Goal: Task Accomplishment & Management: Use online tool/utility

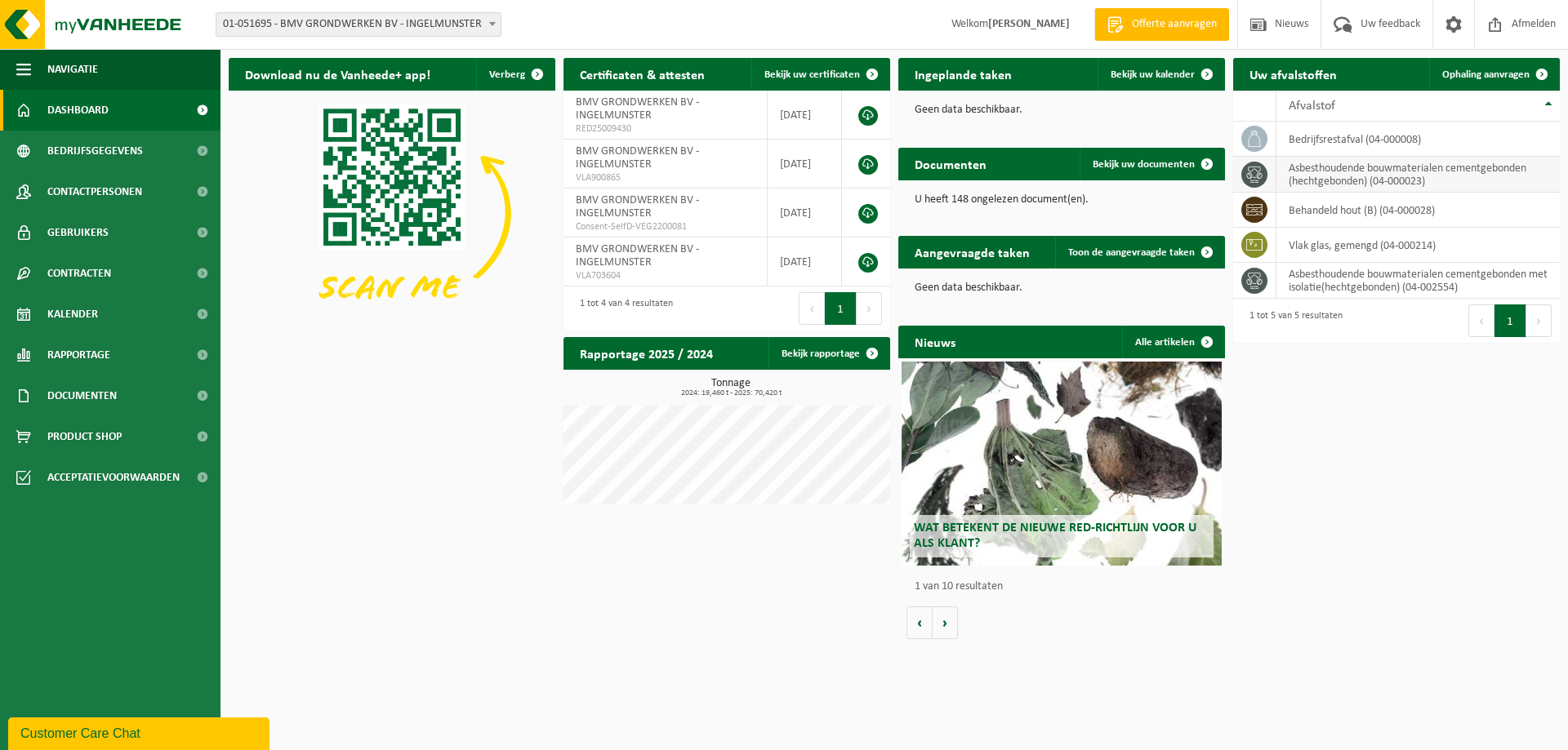
click at [1368, 174] on td "asbesthoudende bouwmaterialen cementgebonden (hechtgebonden) (04-000023)" at bounding box center [1418, 174] width 284 height 36
click at [1513, 68] on link "Ophaling aanvragen" at bounding box center [1494, 74] width 129 height 33
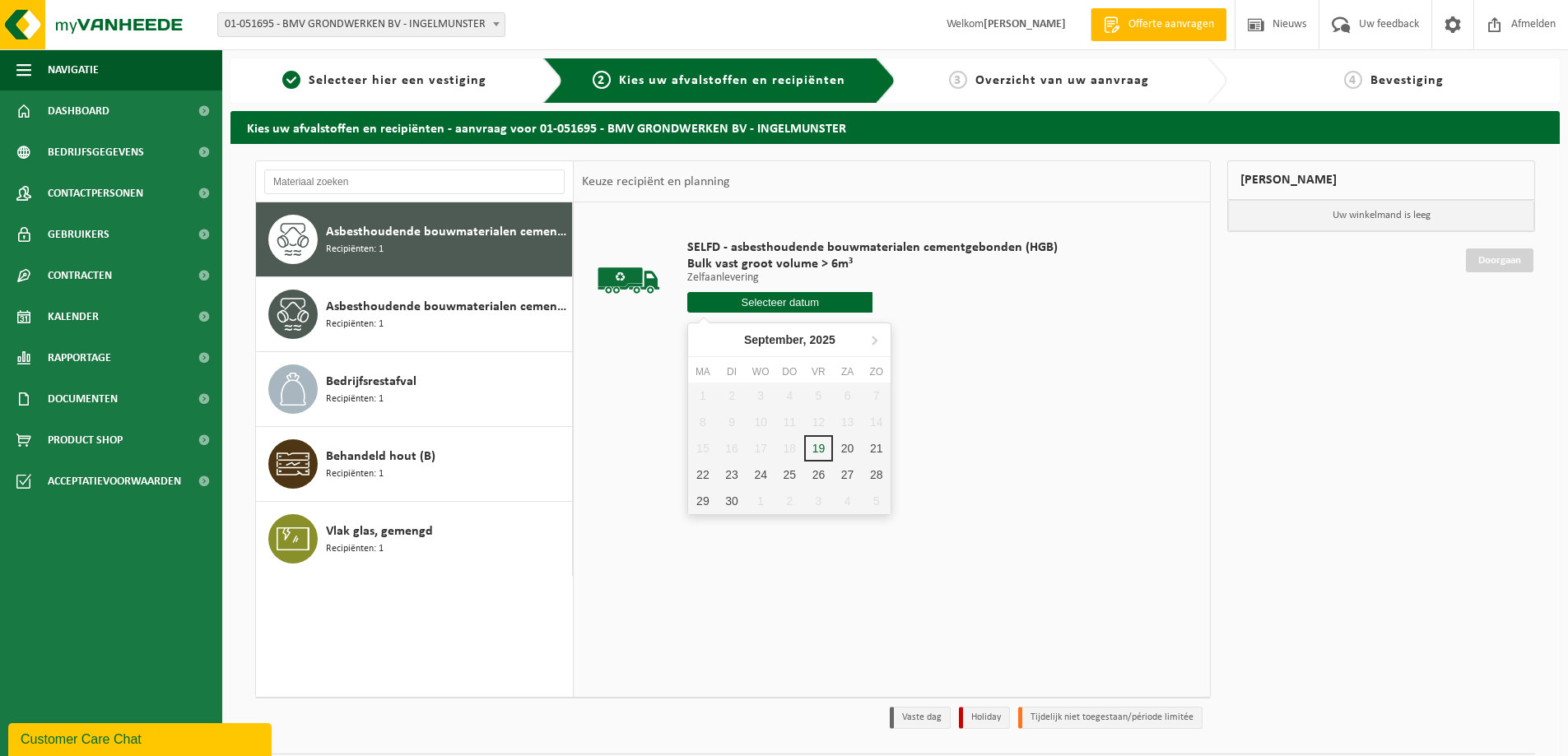
click at [801, 305] on input "text" at bounding box center [780, 302] width 185 height 21
click at [820, 454] on div "19" at bounding box center [818, 449] width 29 height 26
type input "Van [DATE]"
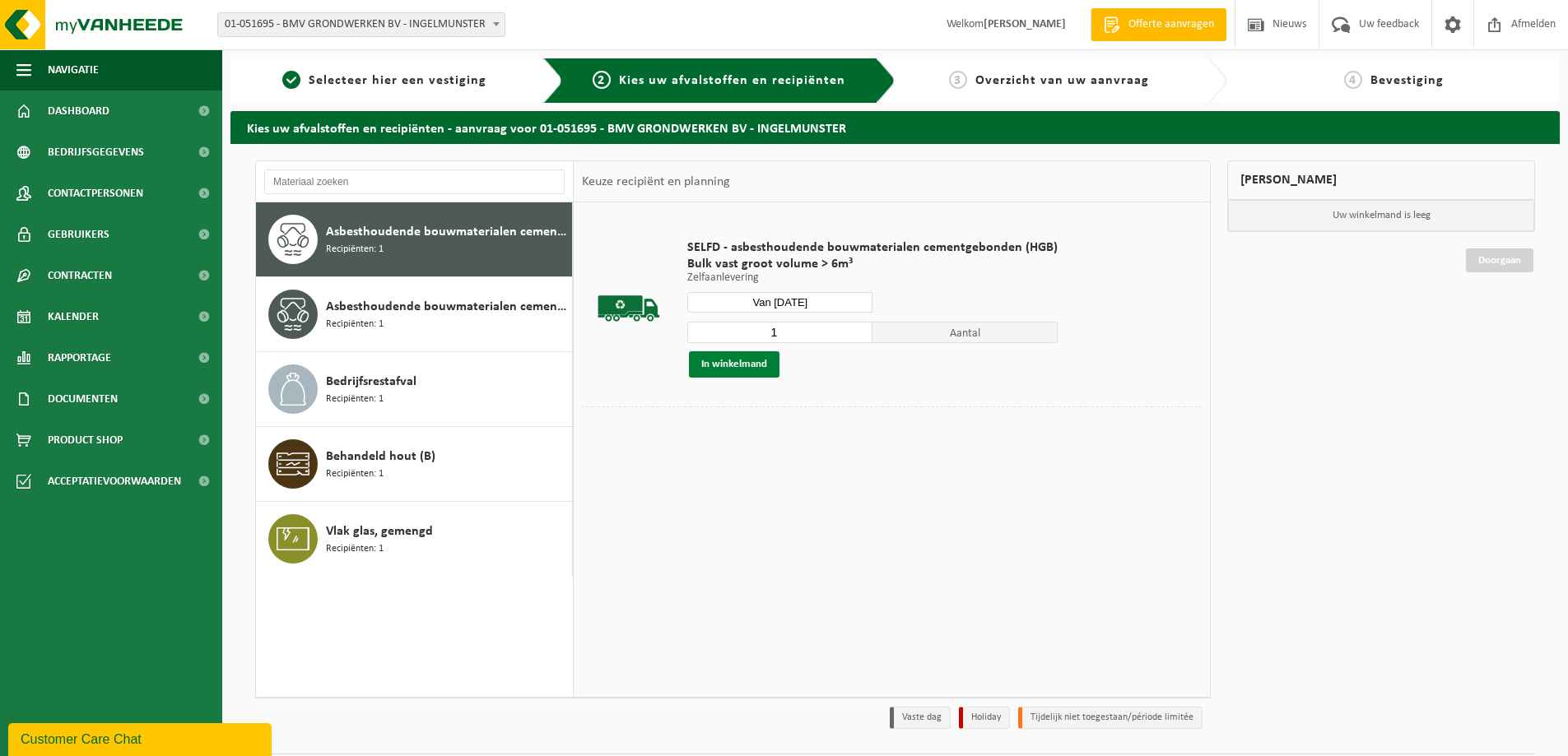
click at [738, 367] on button "In winkelmand" at bounding box center [734, 365] width 91 height 26
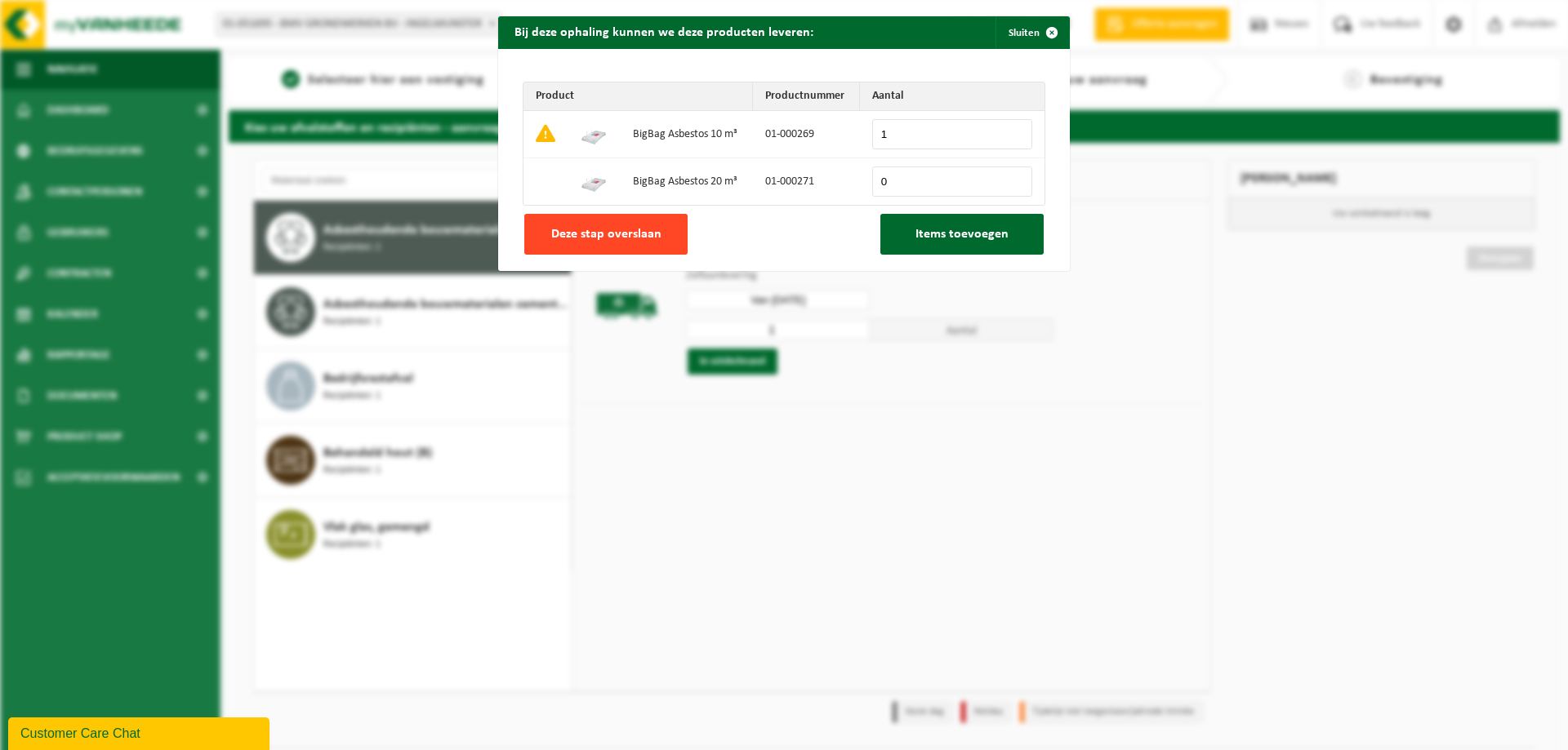
click at [616, 228] on span "Deze stap overslaan" at bounding box center [606, 234] width 110 height 13
type input "0"
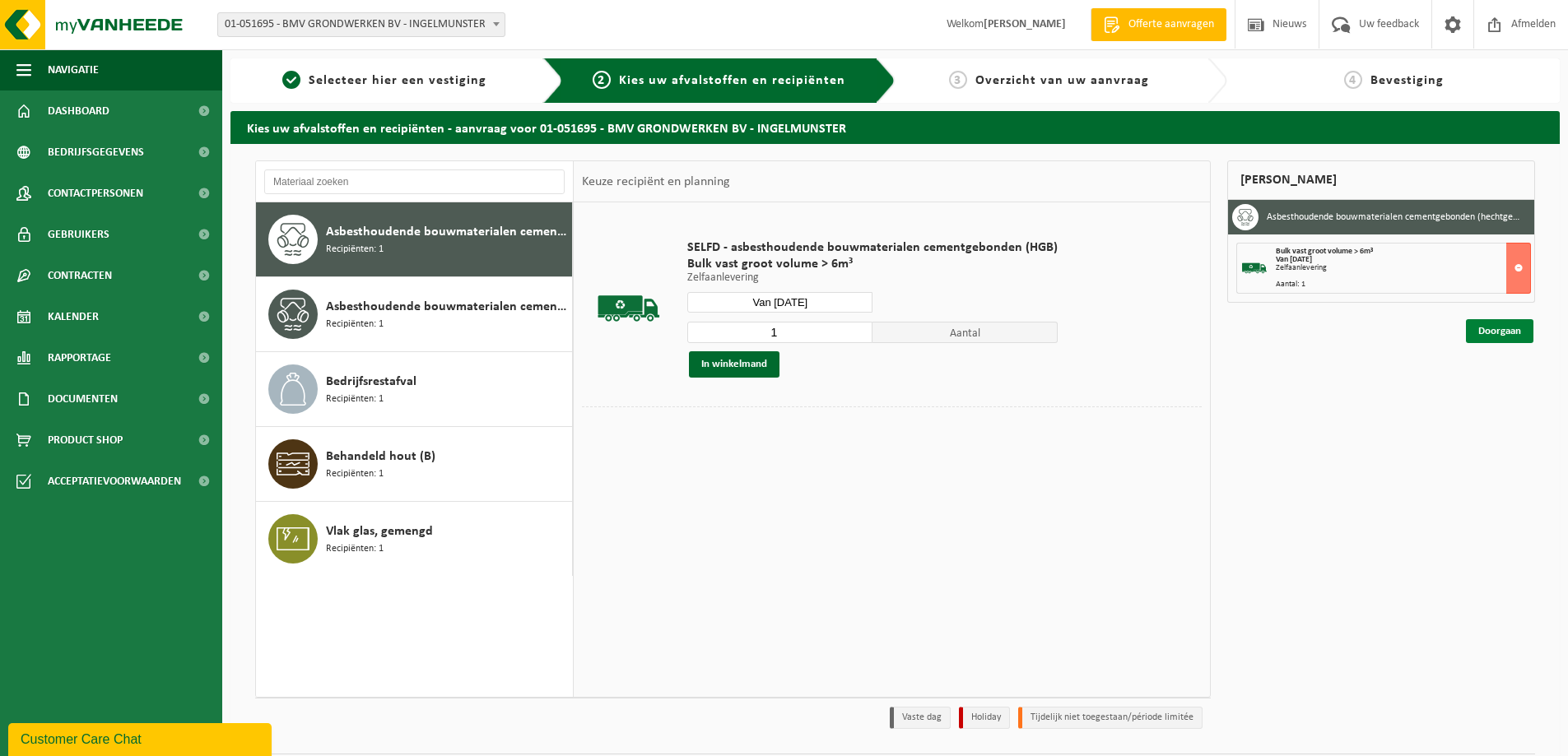
click at [1506, 332] on link "Doorgaan" at bounding box center [1500, 332] width 68 height 24
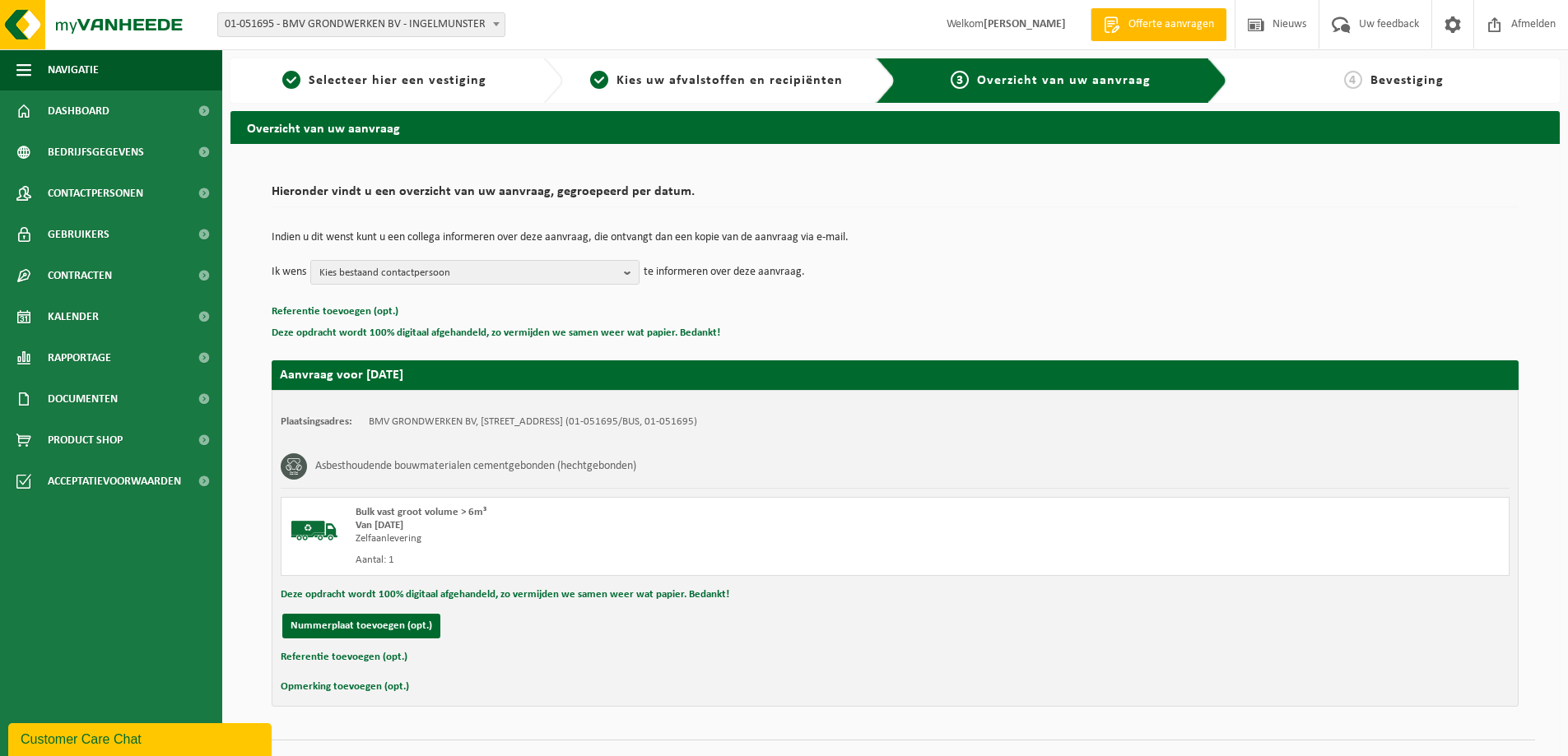
scroll to position [34, 0]
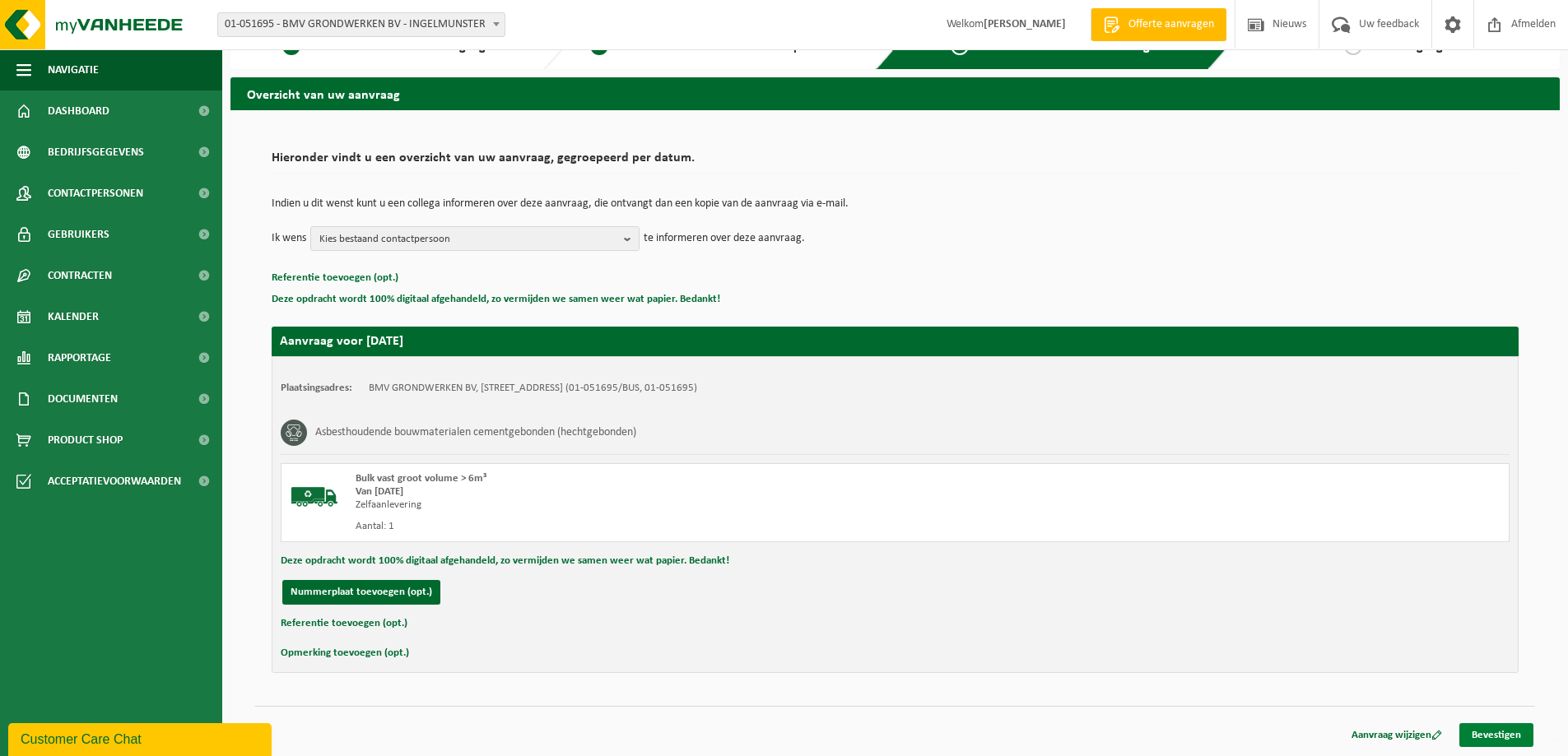
click at [1506, 733] on link "Bevestigen" at bounding box center [1497, 735] width 75 height 24
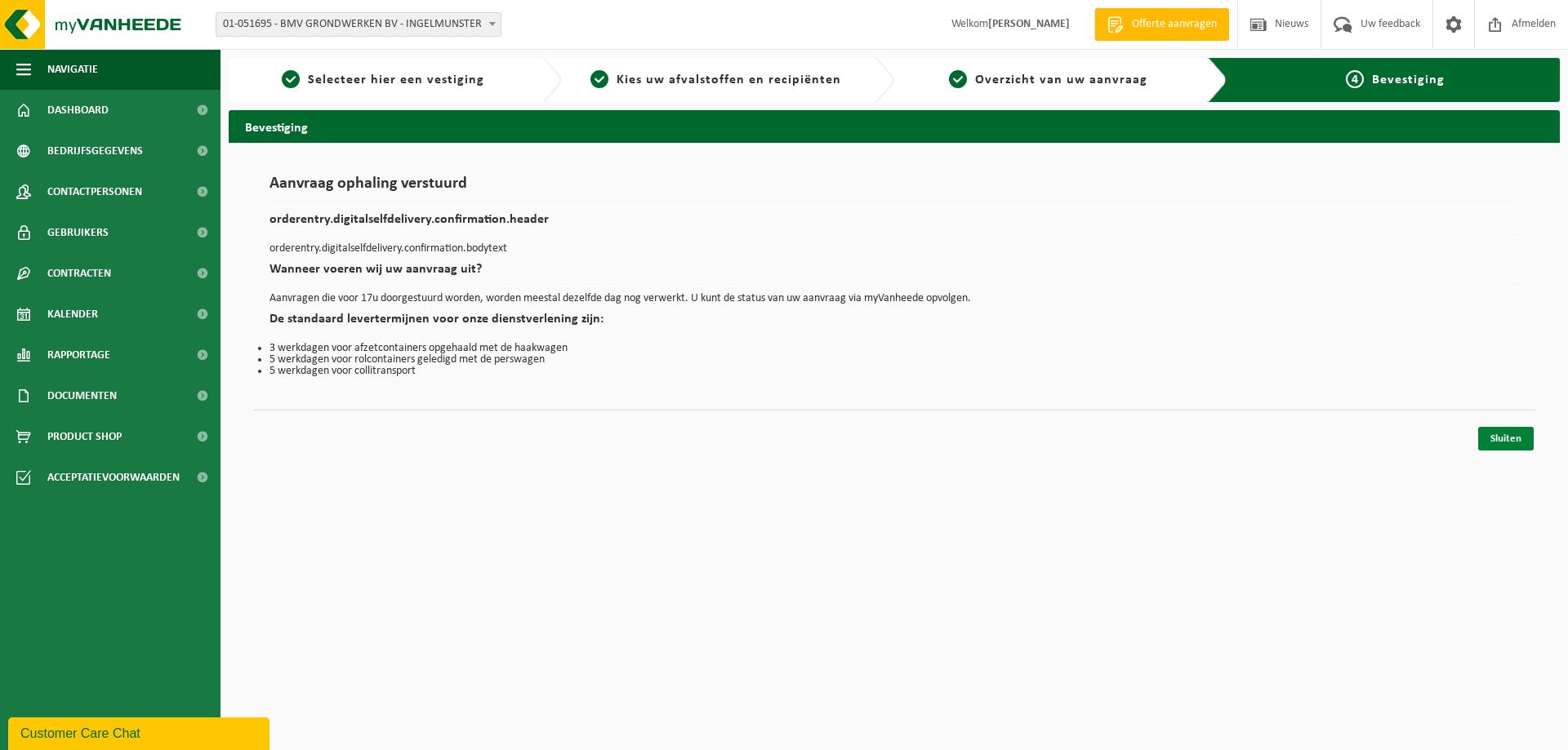
click at [1510, 434] on link "Sluiten" at bounding box center [1506, 439] width 56 height 24
